Goal: Check status: Check status

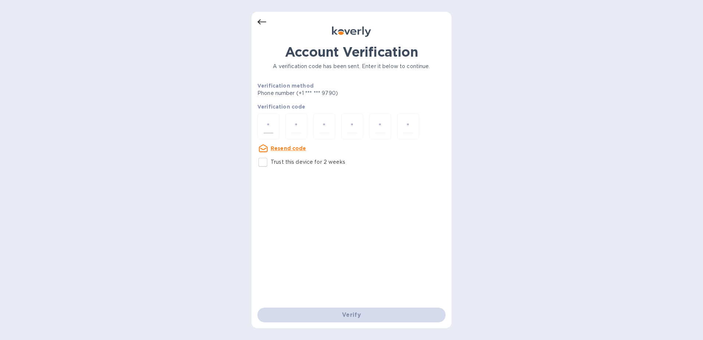
click at [272, 123] on input "number" at bounding box center [268, 126] width 10 height 14
type input "7"
type input "4"
type input "9"
type input "5"
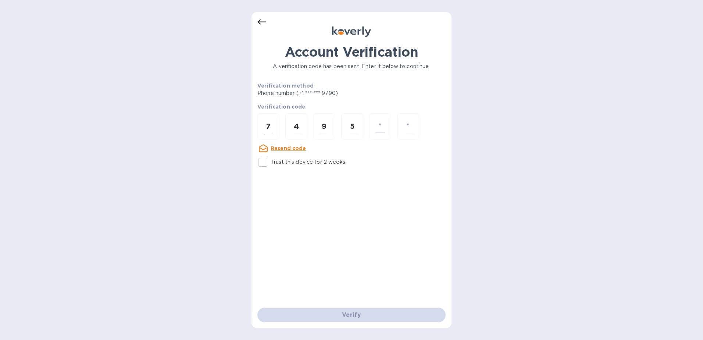
type input "5"
type input "6"
